Goal: Task Accomplishment & Management: Manage account settings

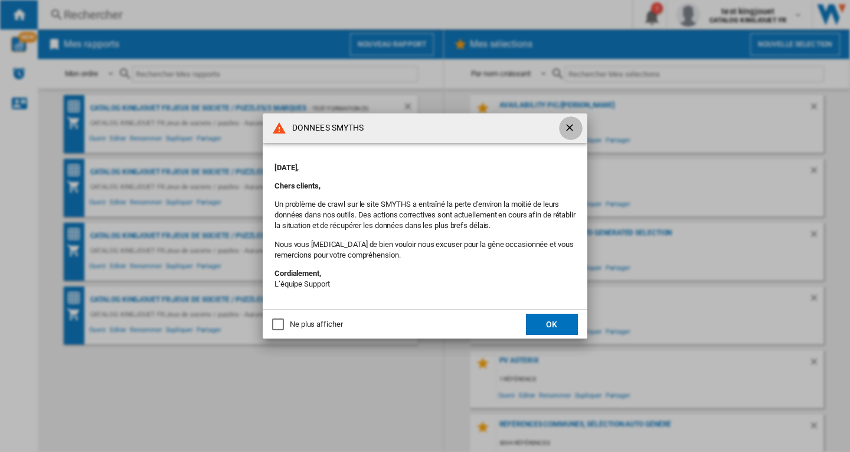
click at [570, 126] on ng-md-icon "getI18NText('BUTTONS.CLOSE_DIALOG')" at bounding box center [571, 129] width 14 height 14
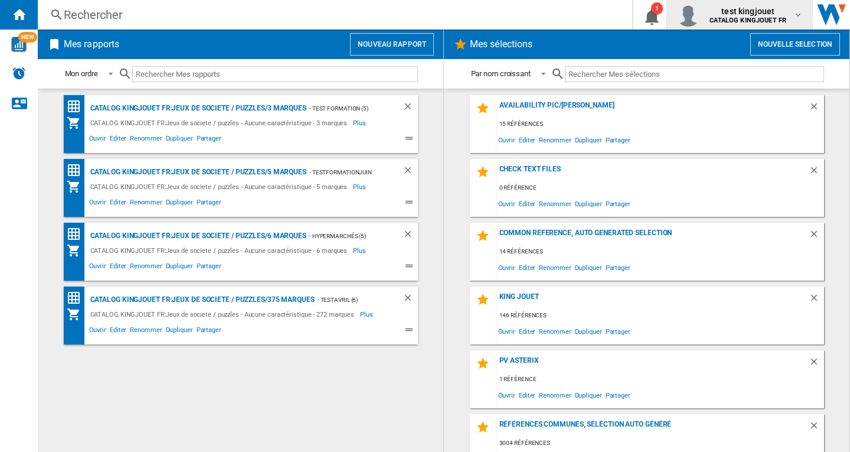
click at [754, 19] on b "CATALOG KINGJOUET FR" at bounding box center [748, 21] width 77 height 8
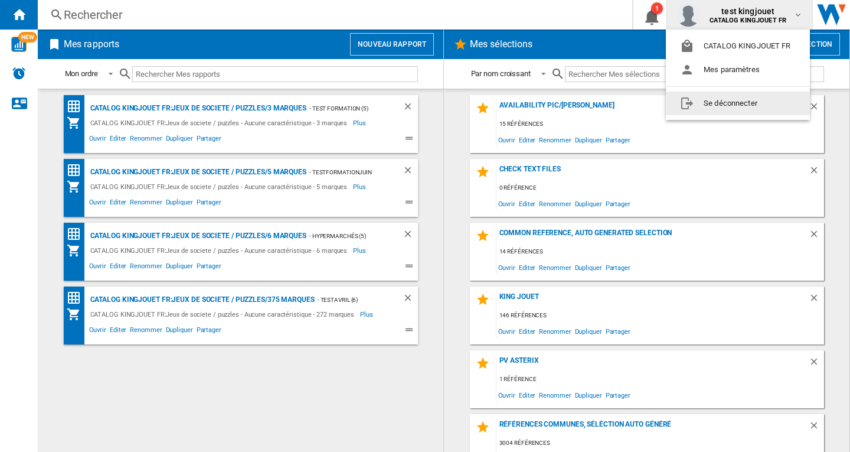
click at [751, 105] on button "Se déconnecter" at bounding box center [738, 104] width 144 height 24
